Goal: Task Accomplishment & Management: Use online tool/utility

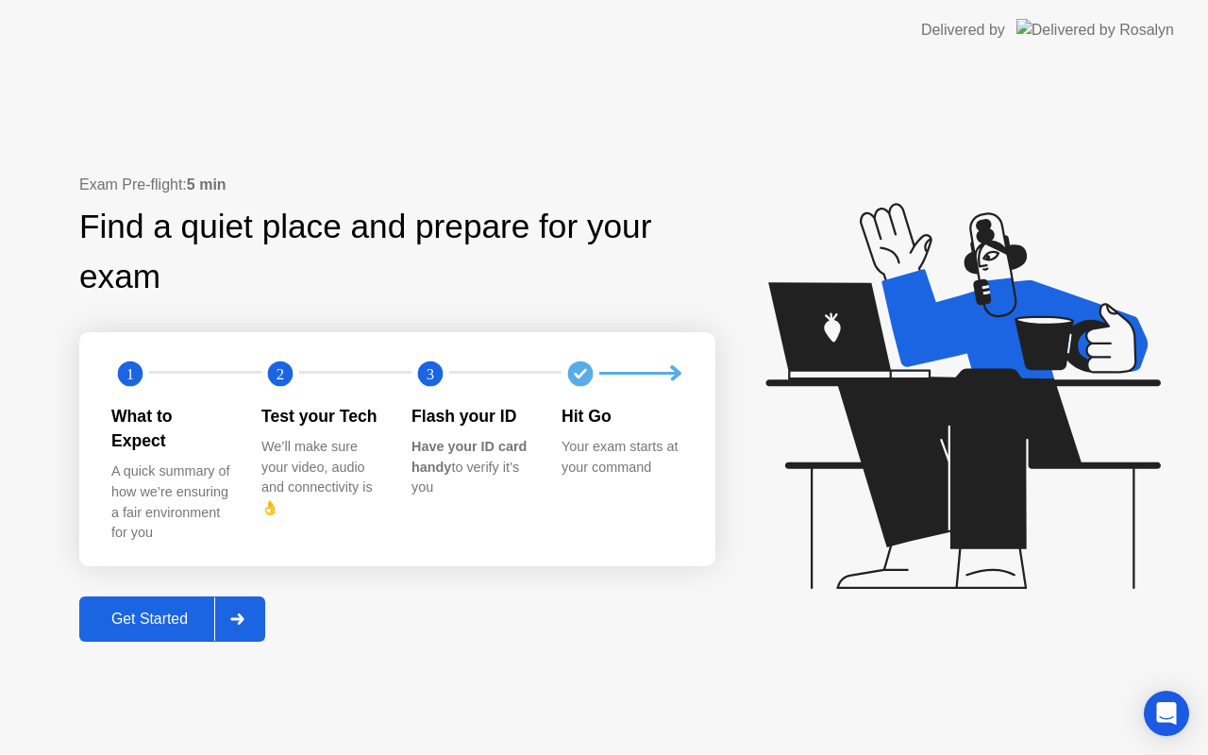
click at [145, 611] on div "Get Started" at bounding box center [149, 619] width 129 height 17
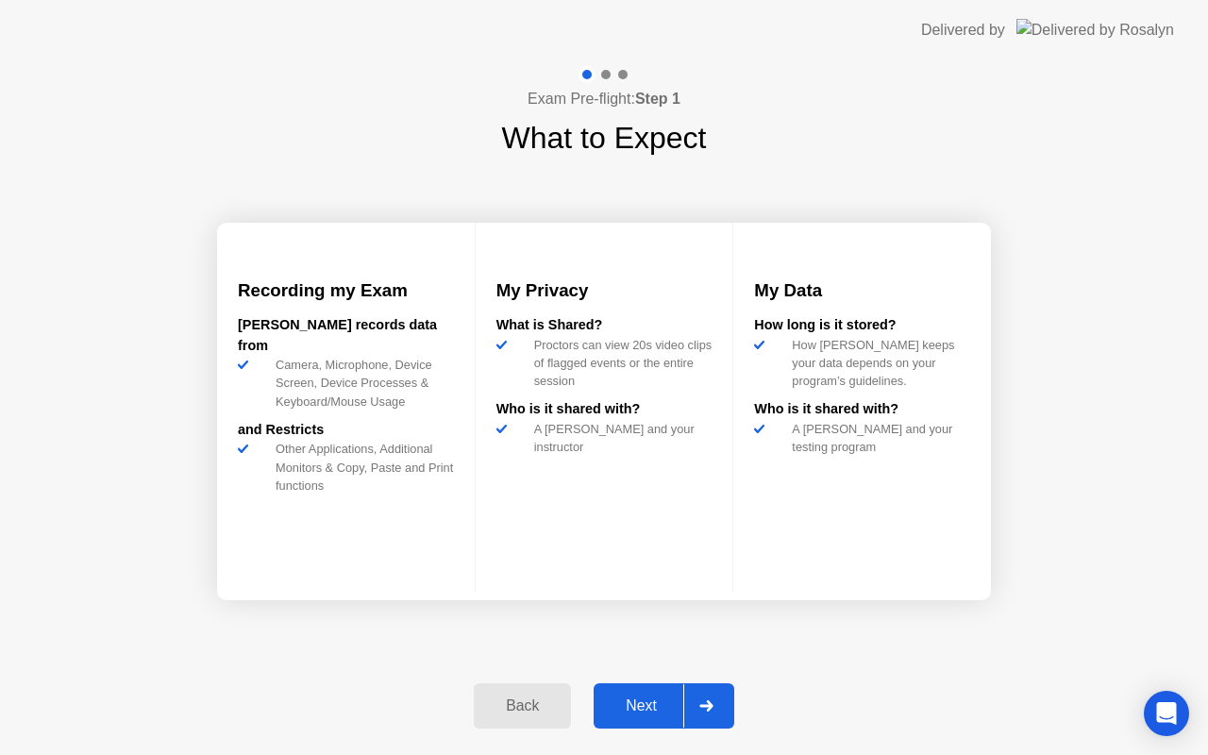
click at [643, 702] on div "Next" at bounding box center [641, 706] width 84 height 17
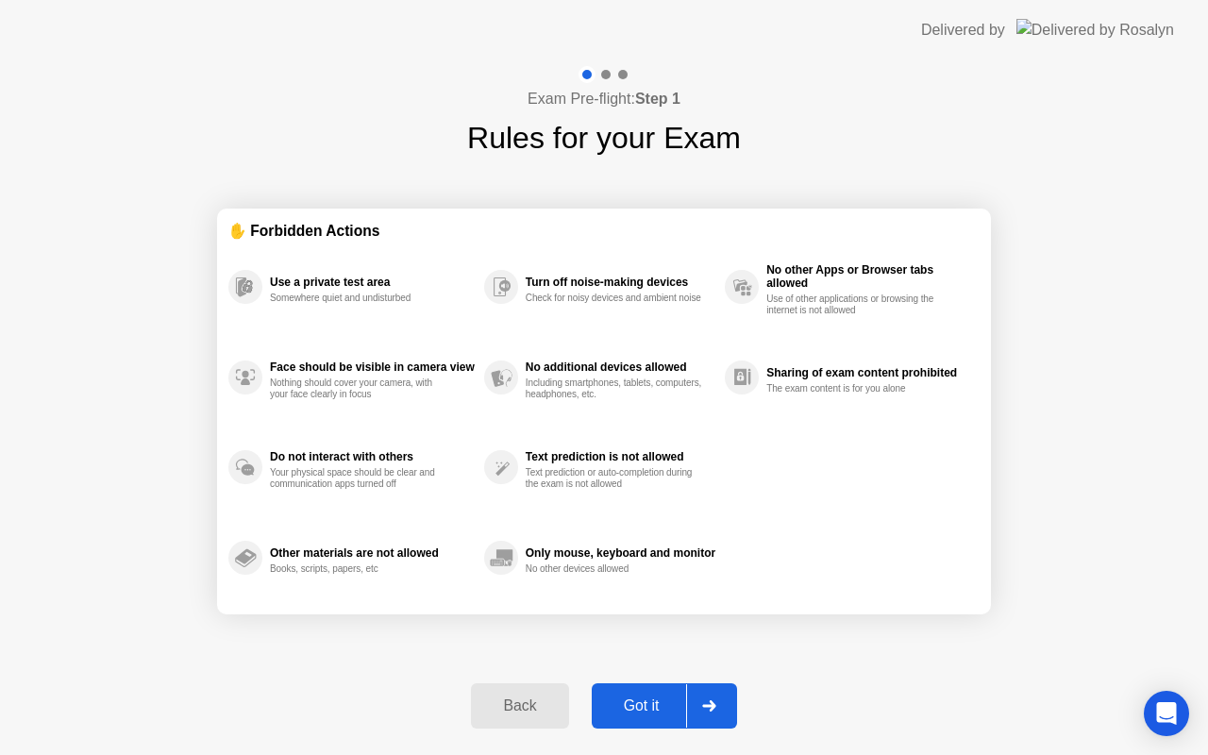
click at [643, 702] on div "Got it" at bounding box center [642, 706] width 89 height 17
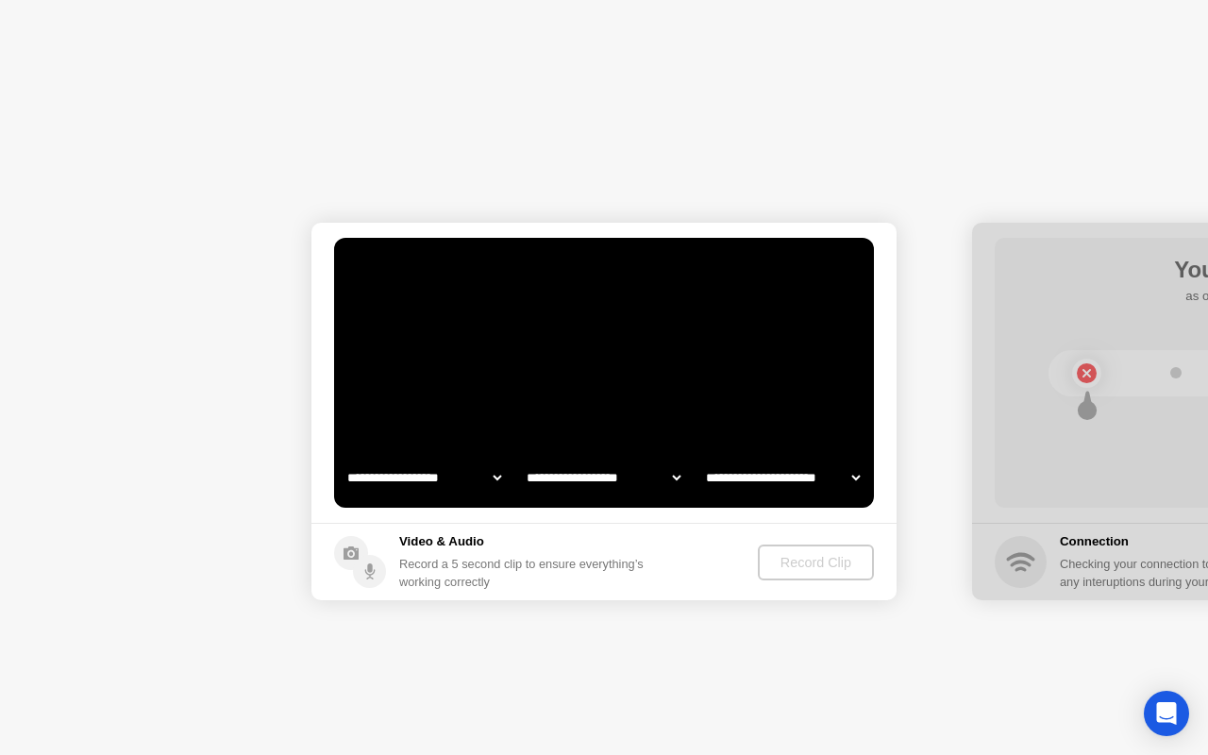
select select "**********"
select select "*******"
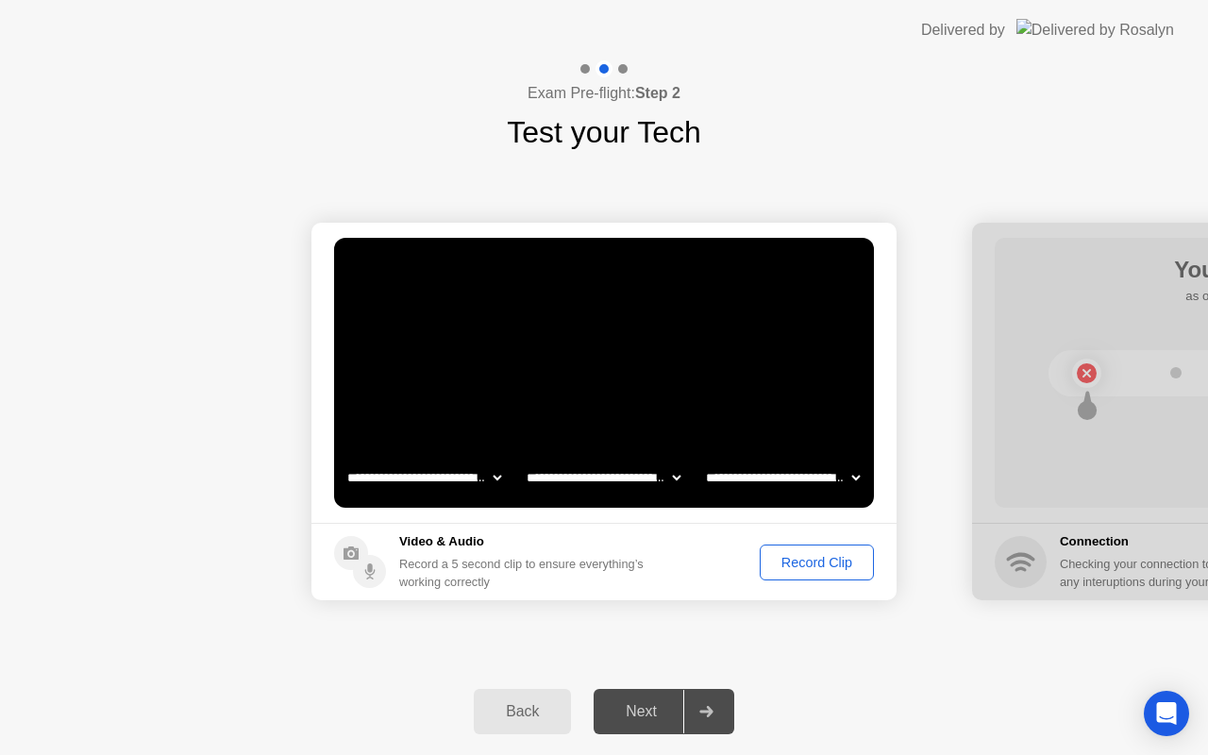
click at [794, 564] on div "Record Clip" at bounding box center [817, 562] width 101 height 15
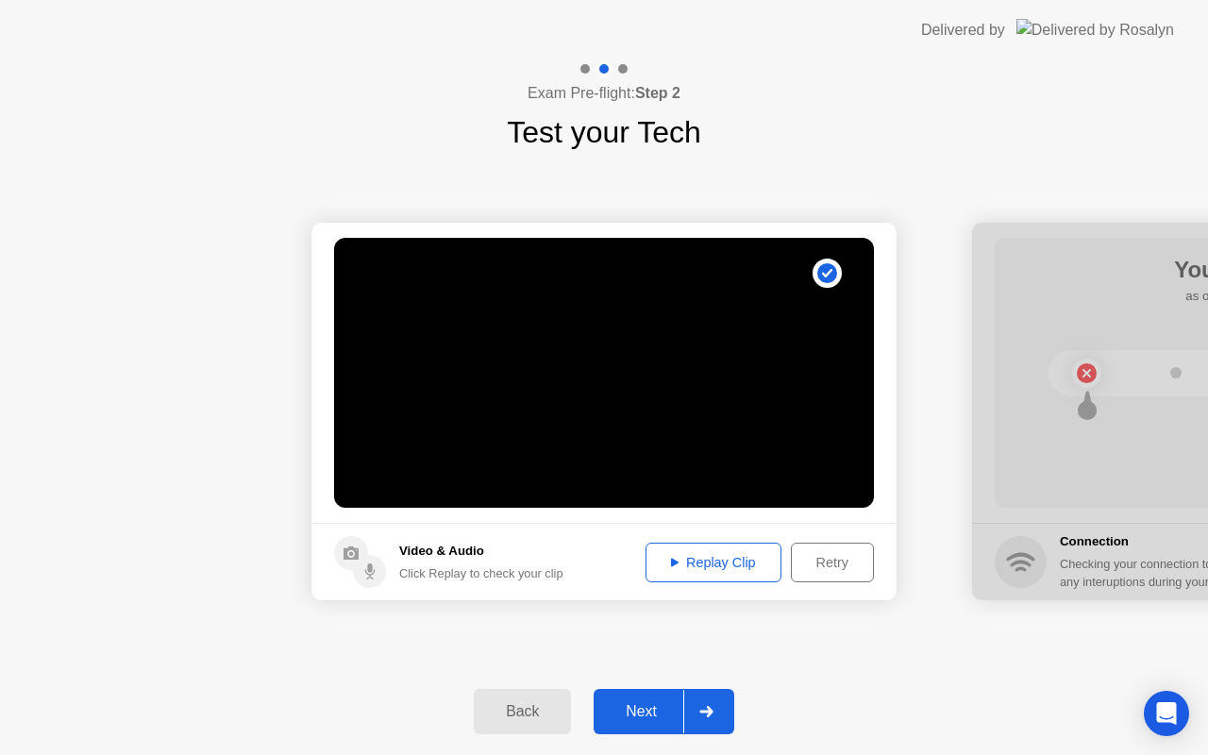
click at [703, 559] on div "Replay Clip" at bounding box center [713, 562] width 123 height 15
click at [829, 562] on div "Retry" at bounding box center [833, 562] width 70 height 15
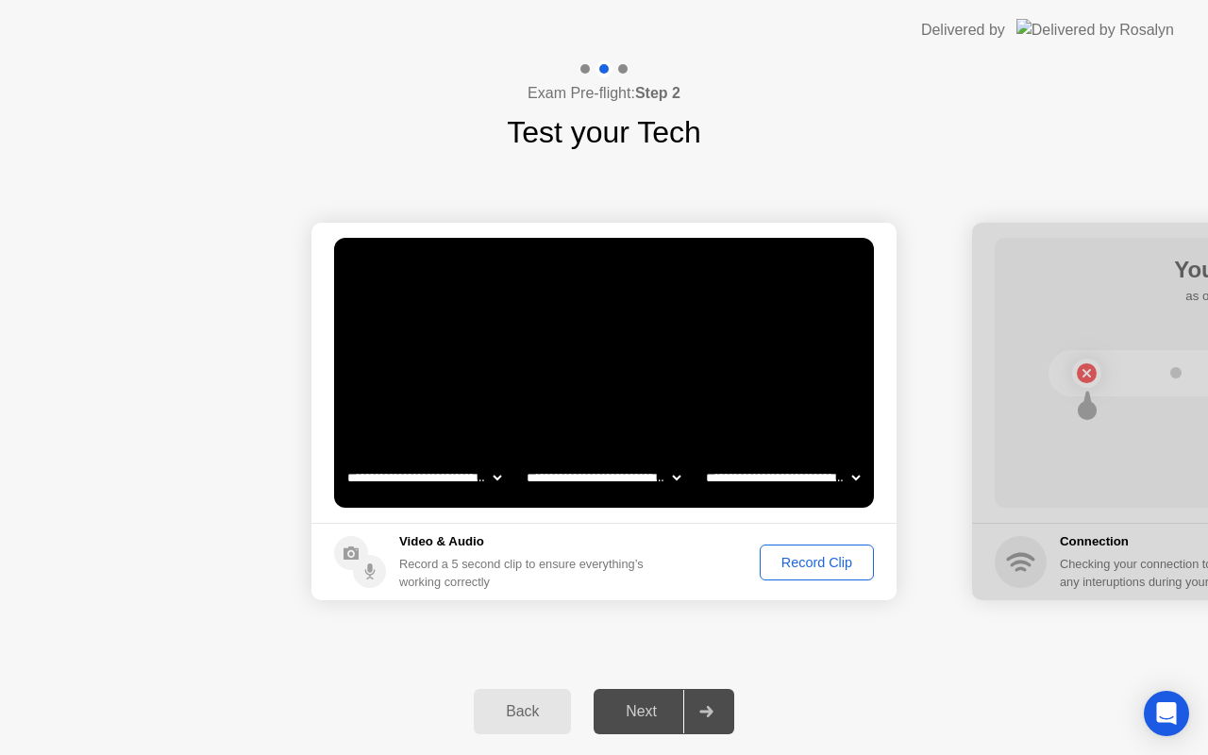
click at [787, 557] on div "Record Clip" at bounding box center [817, 562] width 101 height 15
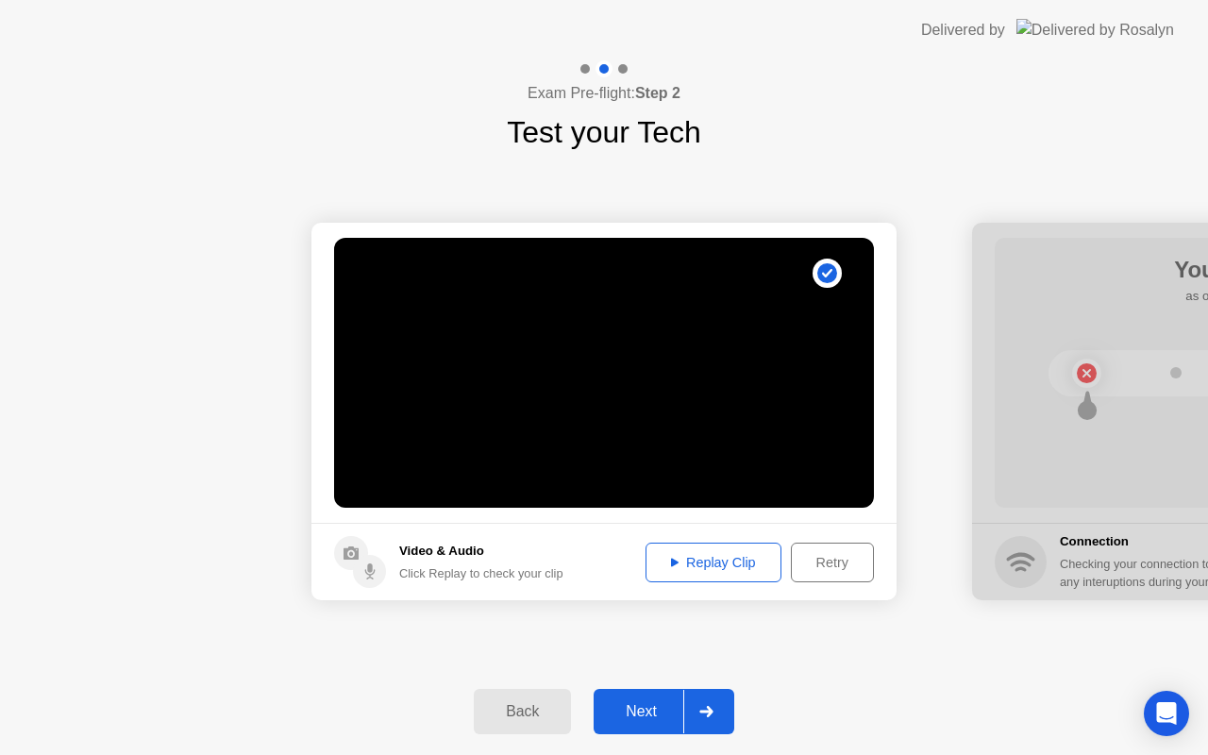
click at [680, 558] on div "Replay Clip" at bounding box center [713, 562] width 123 height 15
click at [630, 711] on div "Next" at bounding box center [641, 711] width 84 height 17
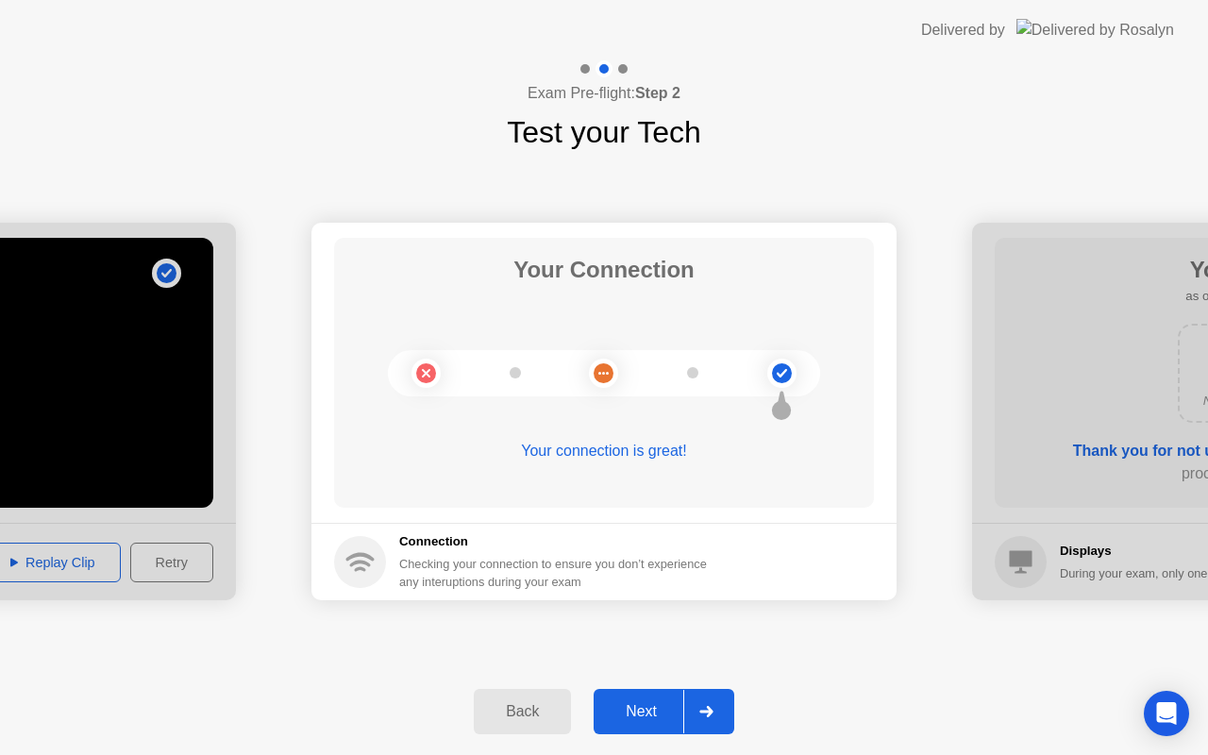
click at [514, 713] on div "Back" at bounding box center [523, 711] width 86 height 17
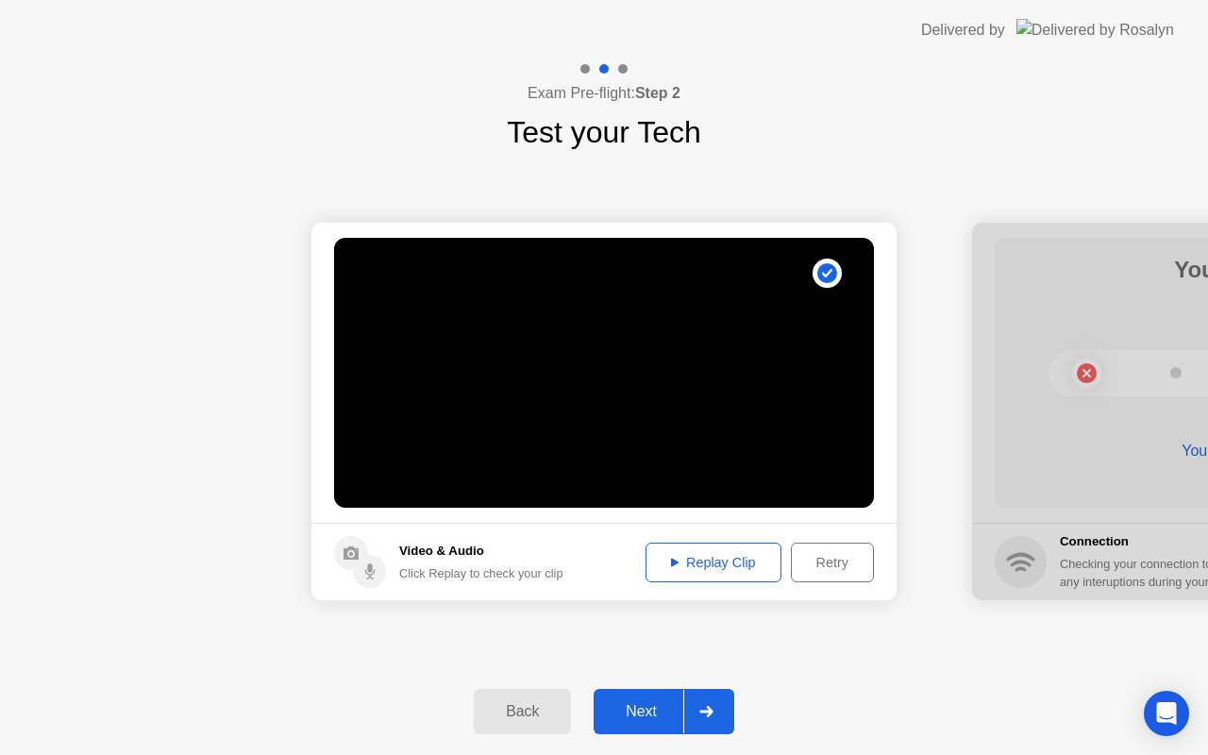
click at [646, 703] on div "Next" at bounding box center [641, 711] width 84 height 17
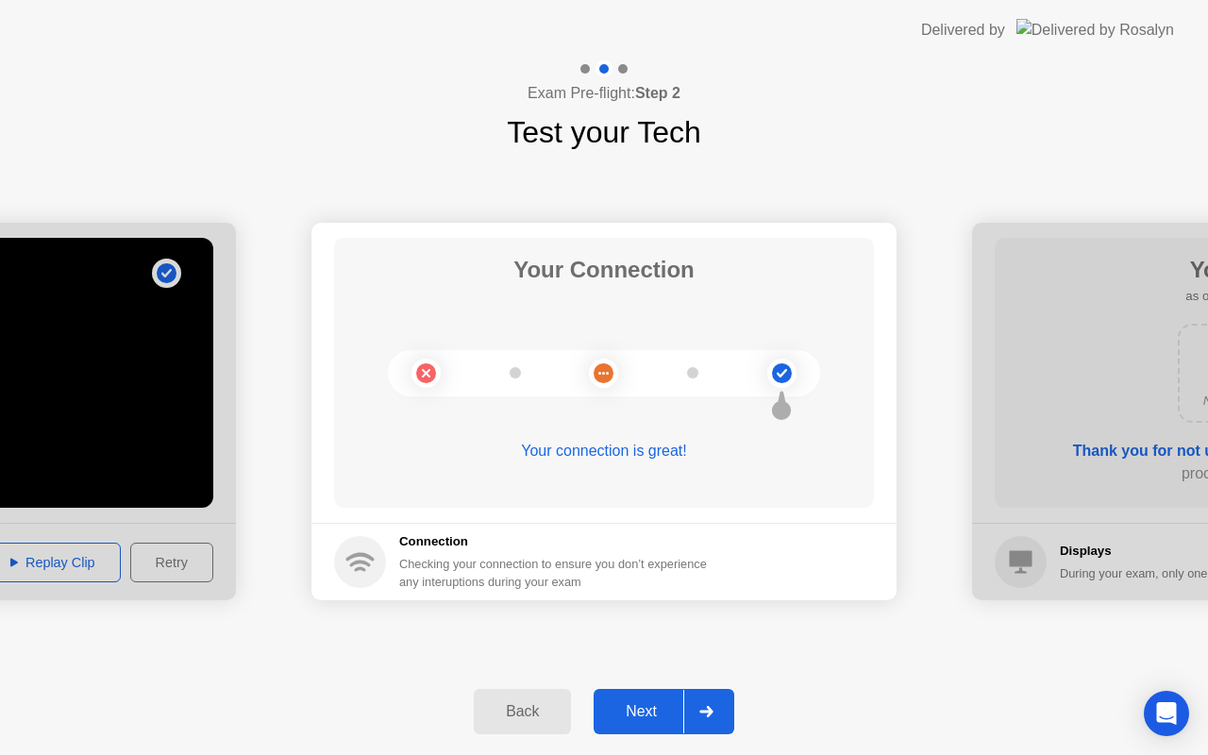
click at [646, 703] on div "Next" at bounding box center [641, 711] width 84 height 17
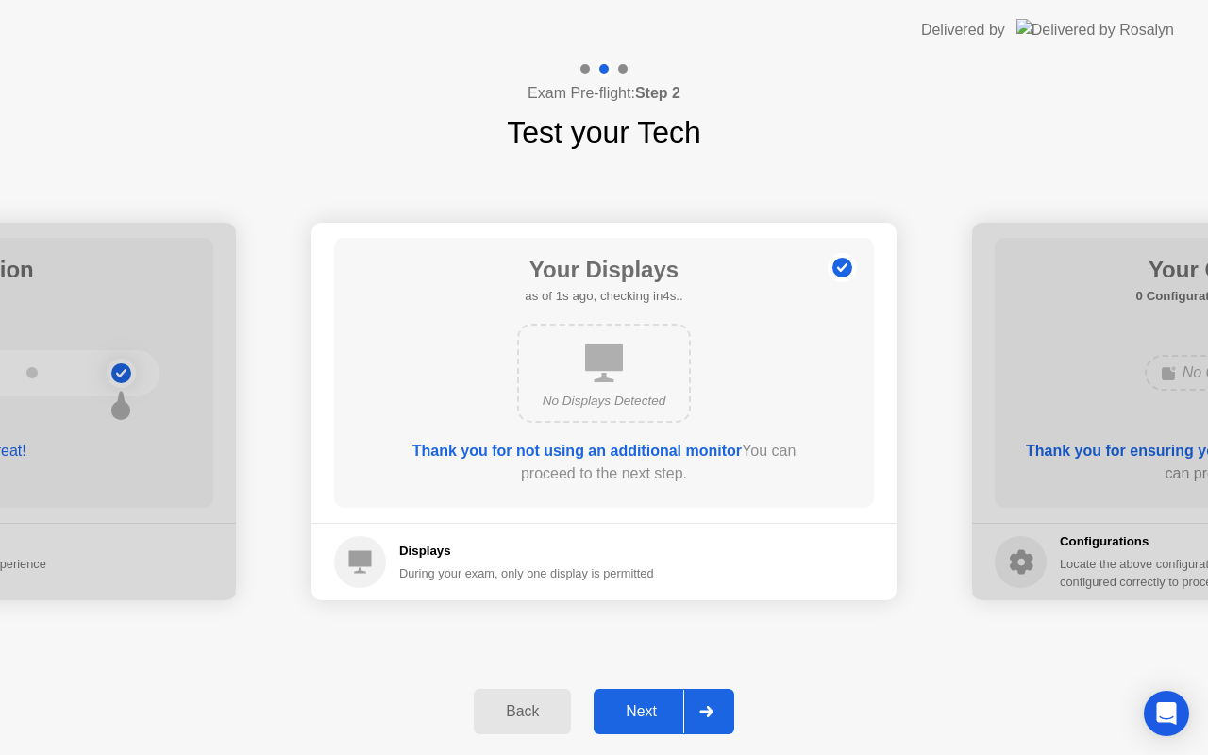
click at [646, 703] on div "Next" at bounding box center [641, 711] width 84 height 17
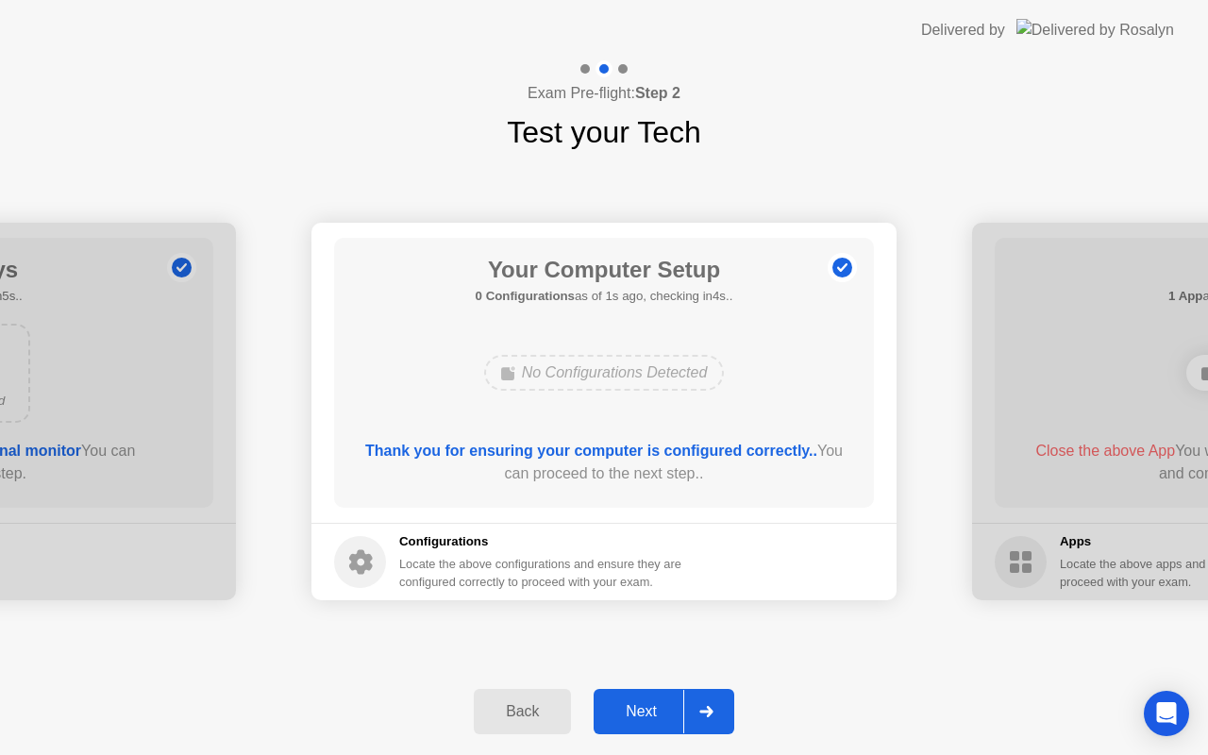
click at [646, 703] on div "Next" at bounding box center [641, 711] width 84 height 17
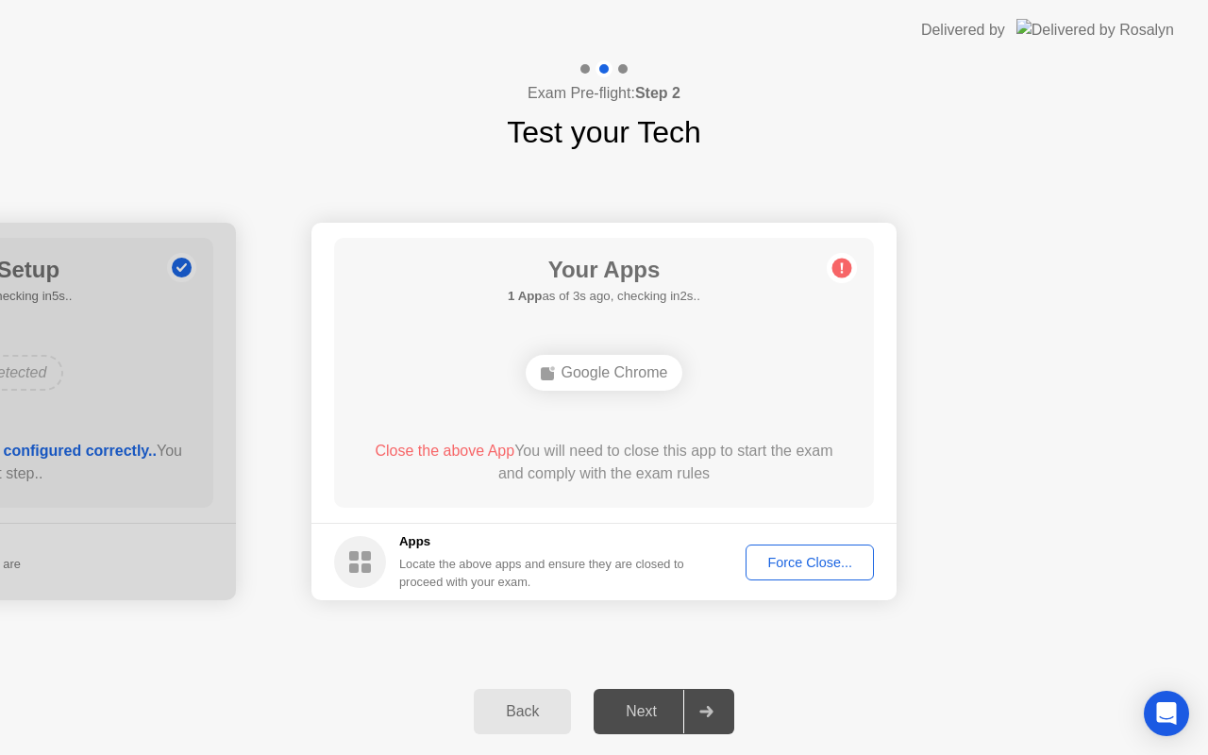
click at [793, 560] on div "Force Close..." at bounding box center [809, 562] width 115 height 15
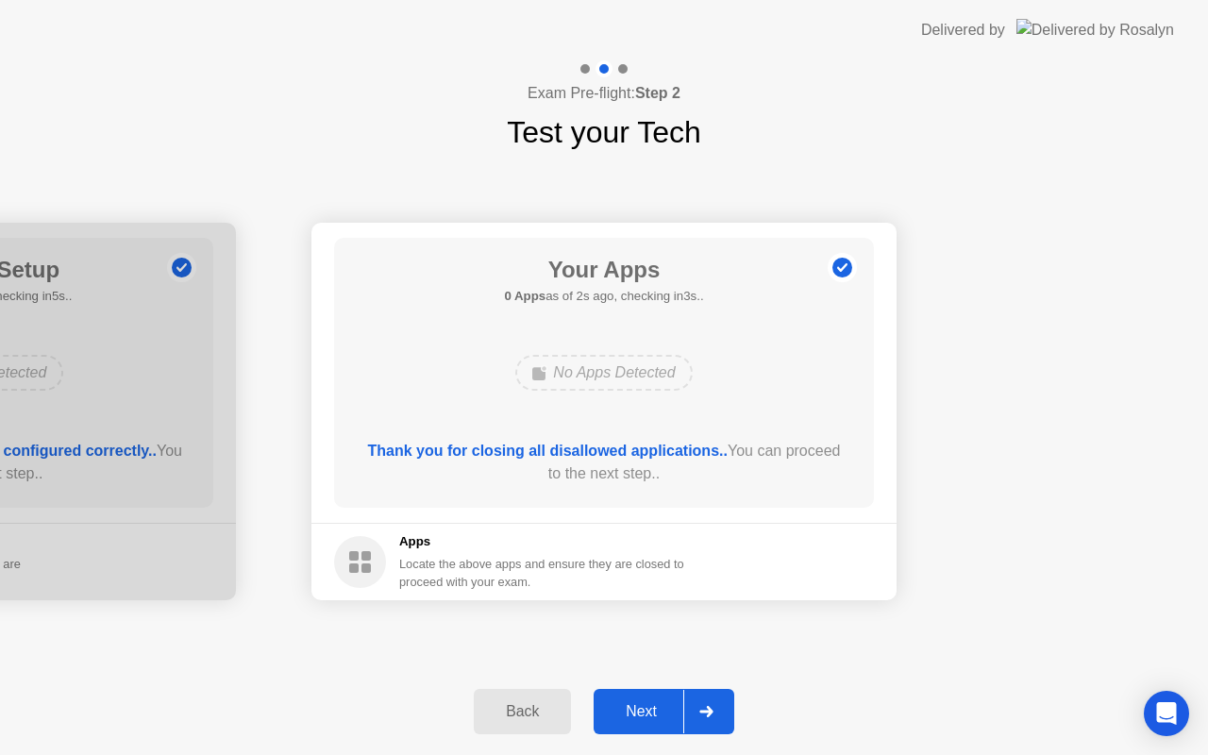
click at [646, 709] on div "Next" at bounding box center [641, 711] width 84 height 17
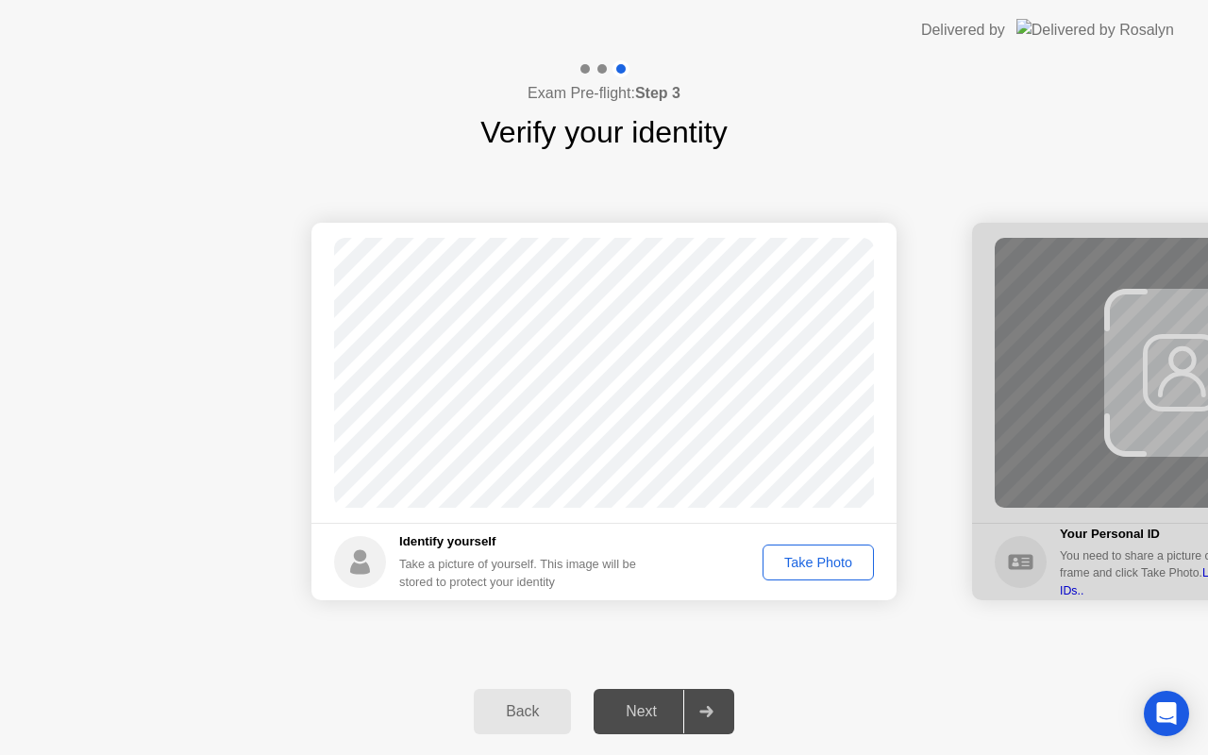
click at [815, 557] on div "Take Photo" at bounding box center [818, 562] width 98 height 15
click at [830, 555] on div "Retake" at bounding box center [831, 562] width 74 height 15
click at [830, 555] on div "Take Photo" at bounding box center [818, 562] width 98 height 15
click at [636, 708] on div "Next" at bounding box center [641, 711] width 84 height 17
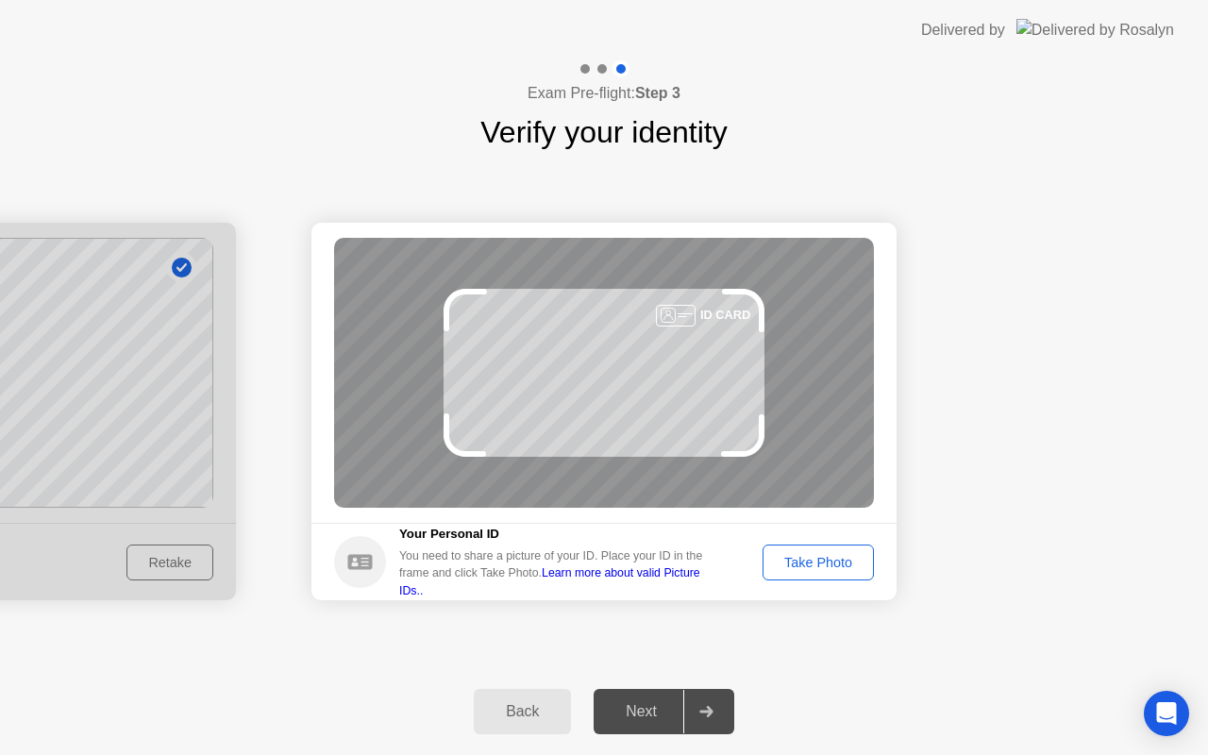
click at [808, 558] on div "Take Photo" at bounding box center [818, 562] width 98 height 15
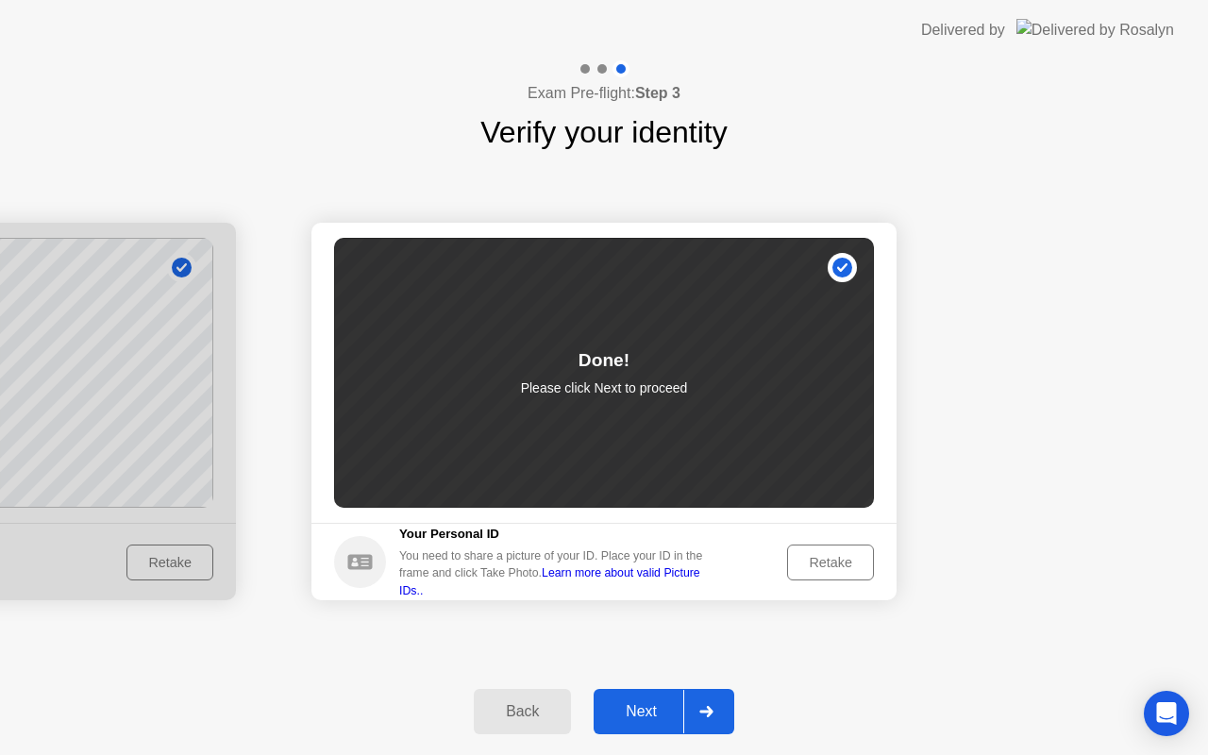
click at [634, 707] on div "Next" at bounding box center [641, 711] width 84 height 17
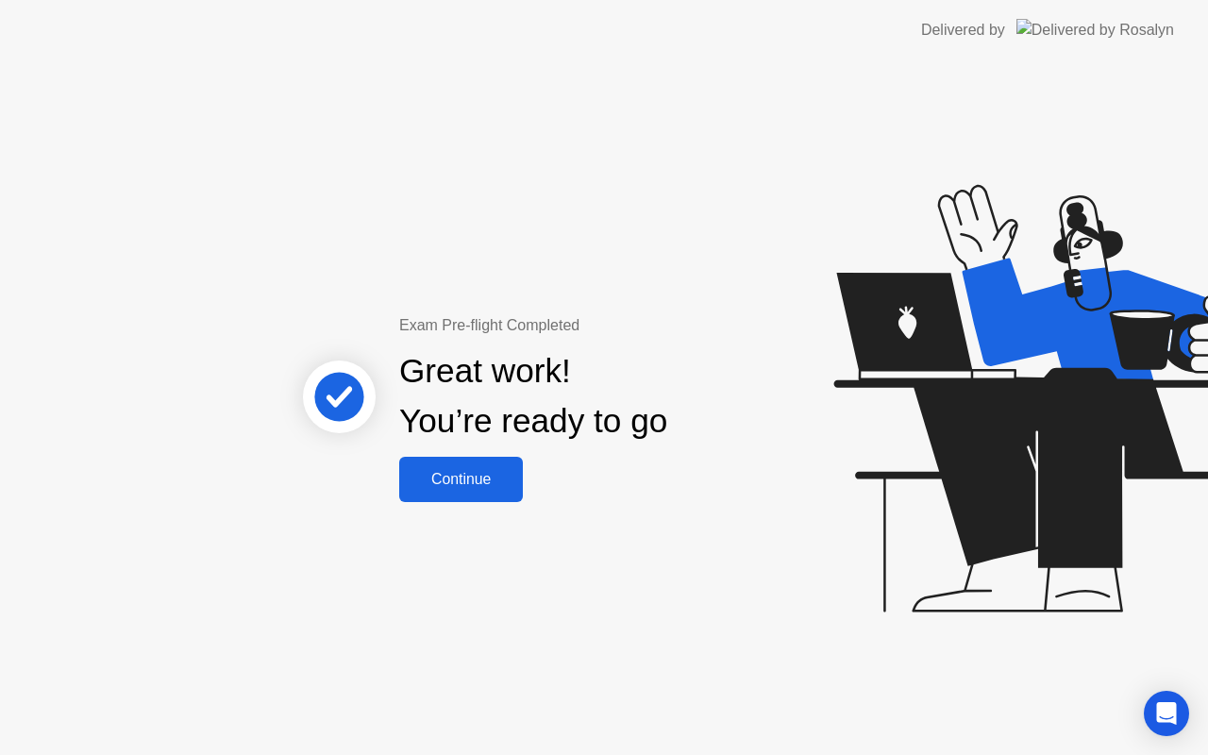
click at [464, 471] on div "Continue" at bounding box center [461, 479] width 112 height 17
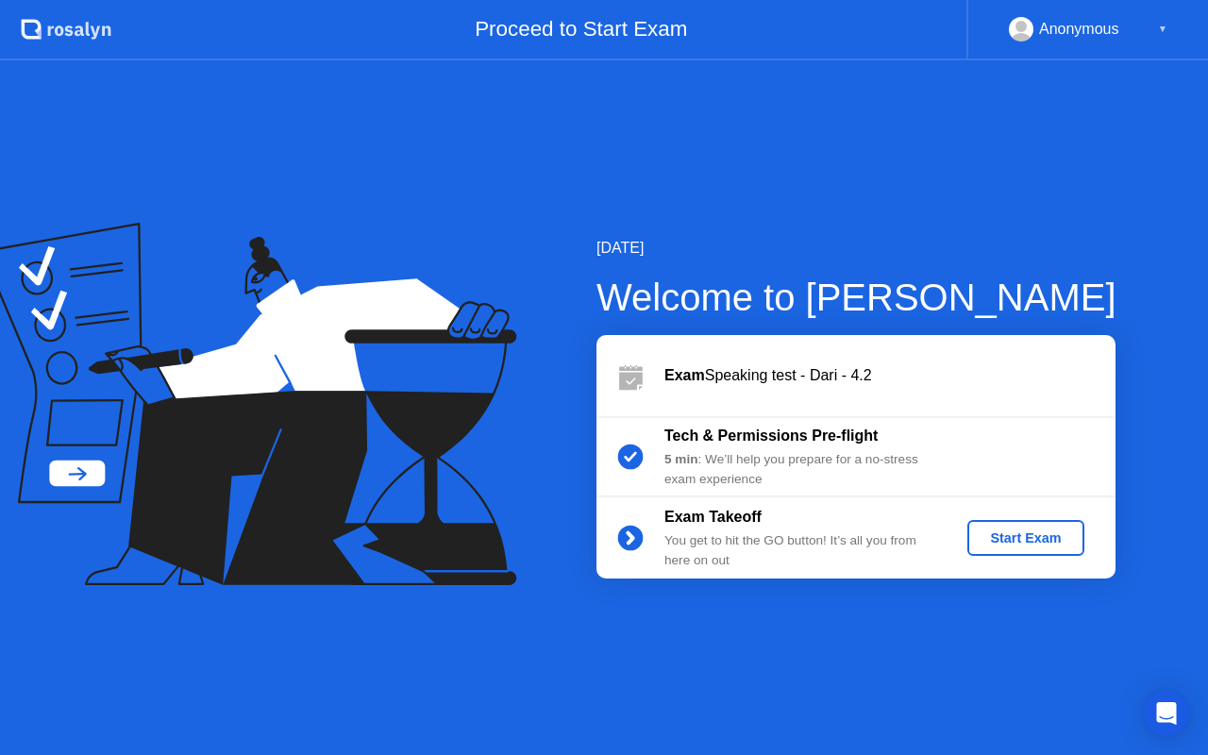
click at [1020, 533] on div "Start Exam" at bounding box center [1025, 538] width 101 height 15
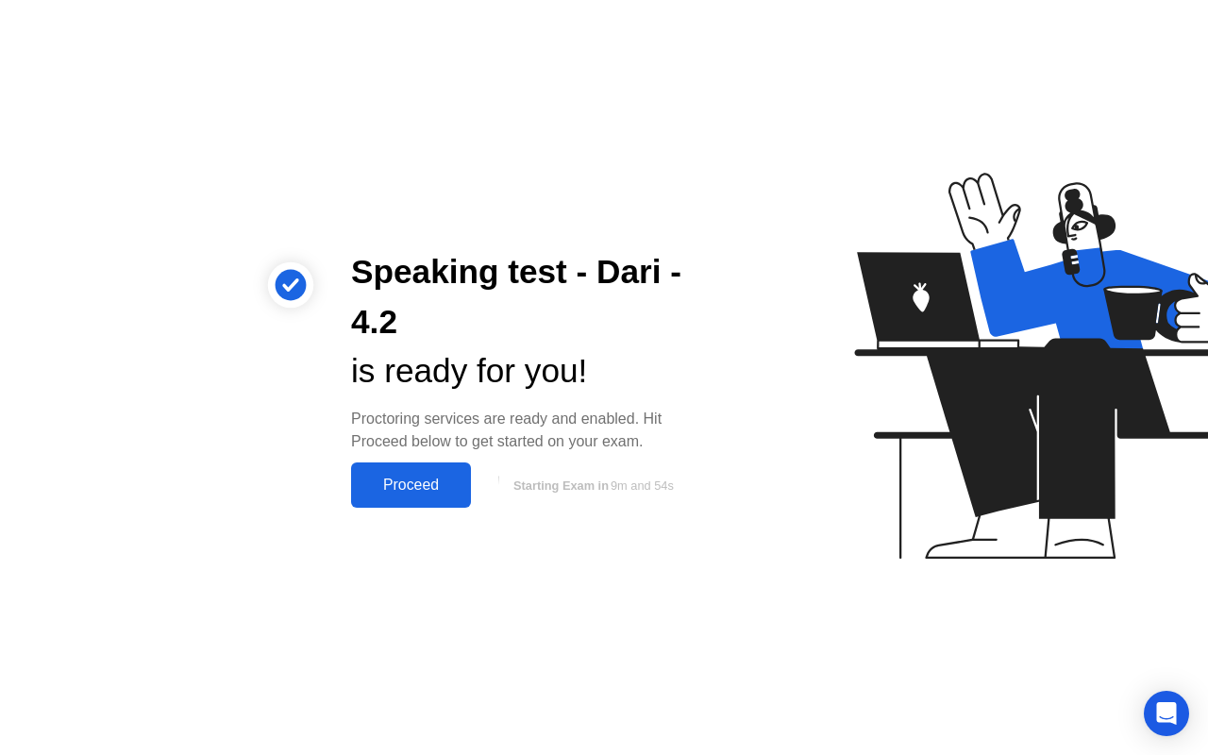
click at [396, 481] on div "Proceed" at bounding box center [411, 485] width 109 height 17
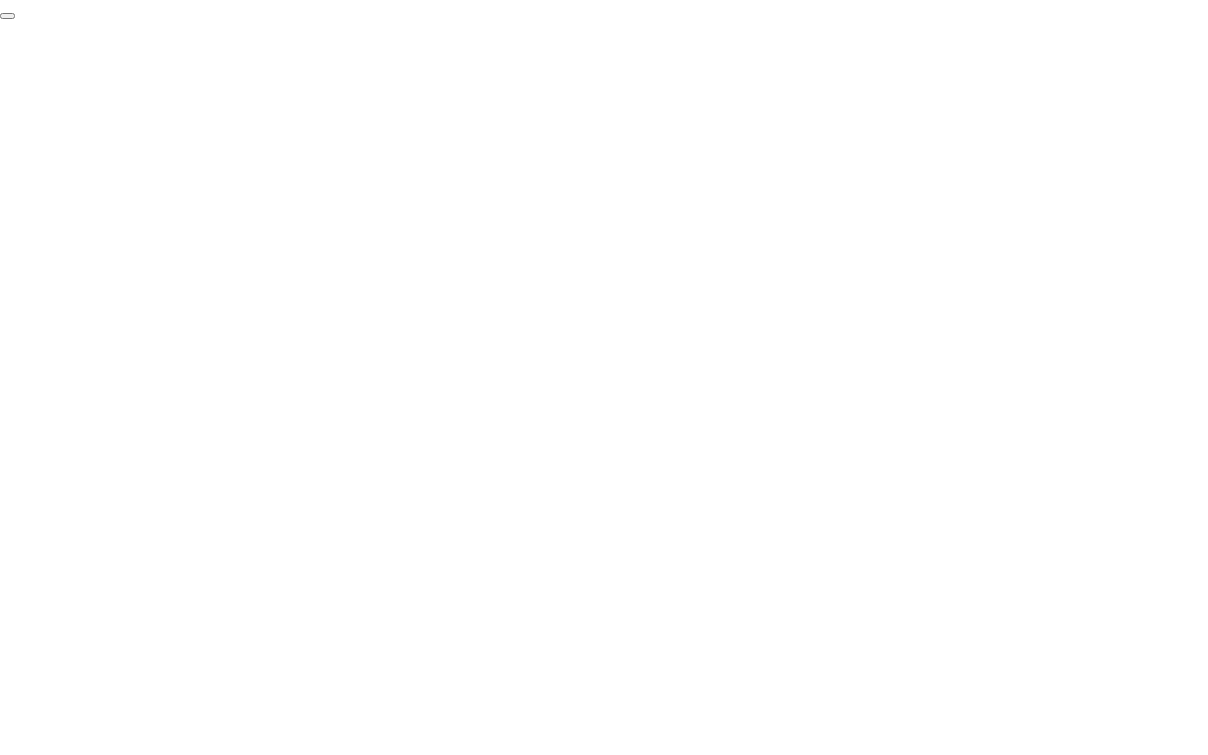
click at [15, 19] on button "End Proctoring Session" at bounding box center [7, 16] width 15 height 6
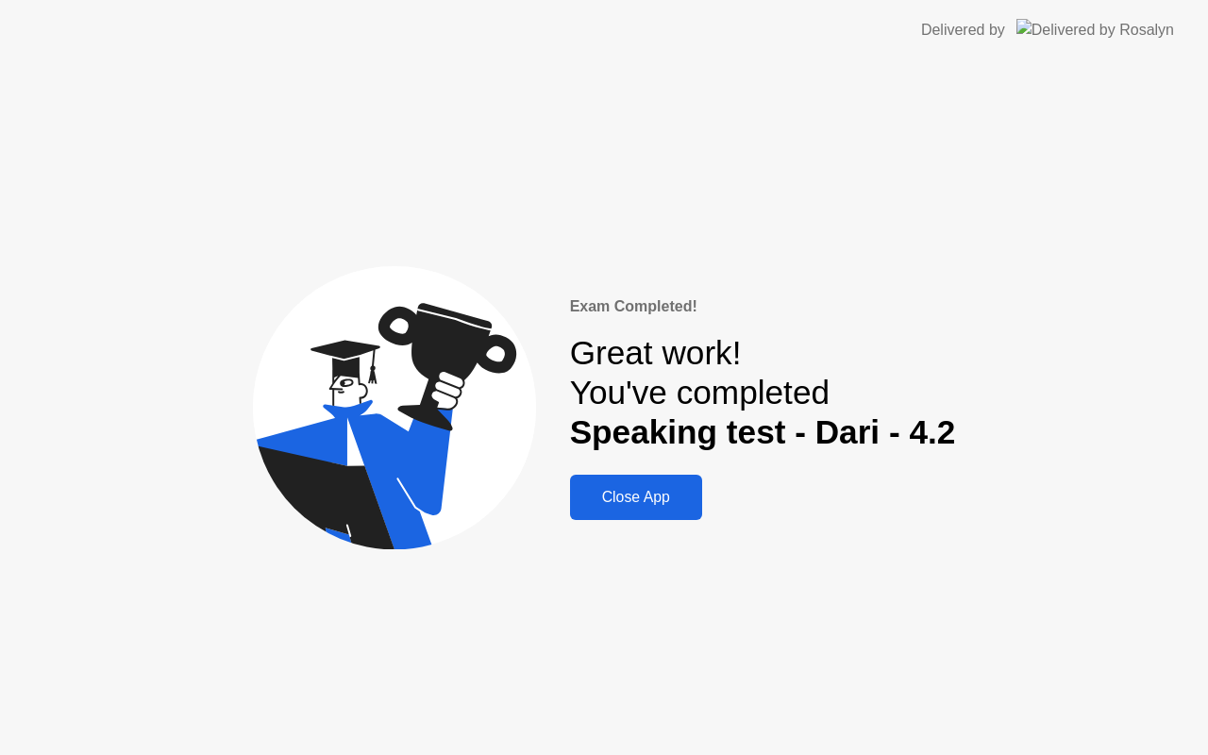
click at [1099, 31] on img at bounding box center [1096, 30] width 158 height 22
click at [614, 491] on div "Close App" at bounding box center [636, 497] width 121 height 17
